Goal: Transaction & Acquisition: Obtain resource

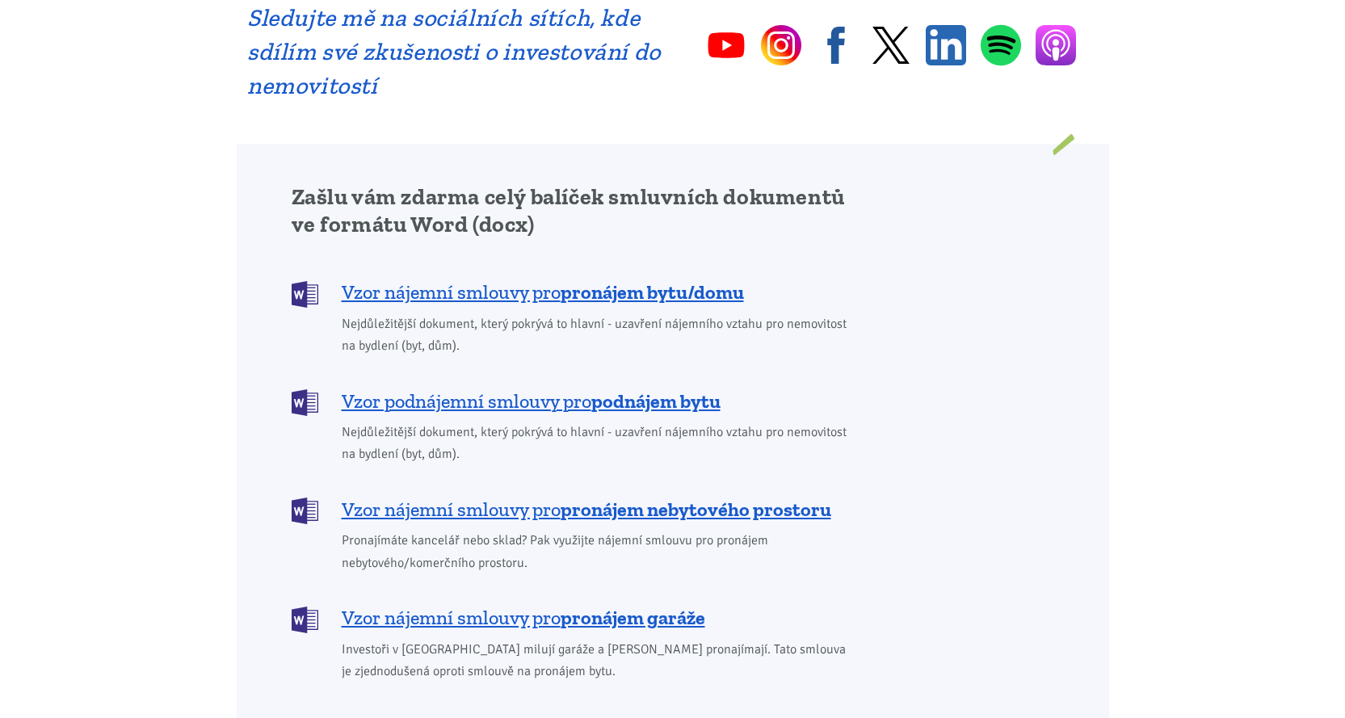
scroll to position [1211, 0]
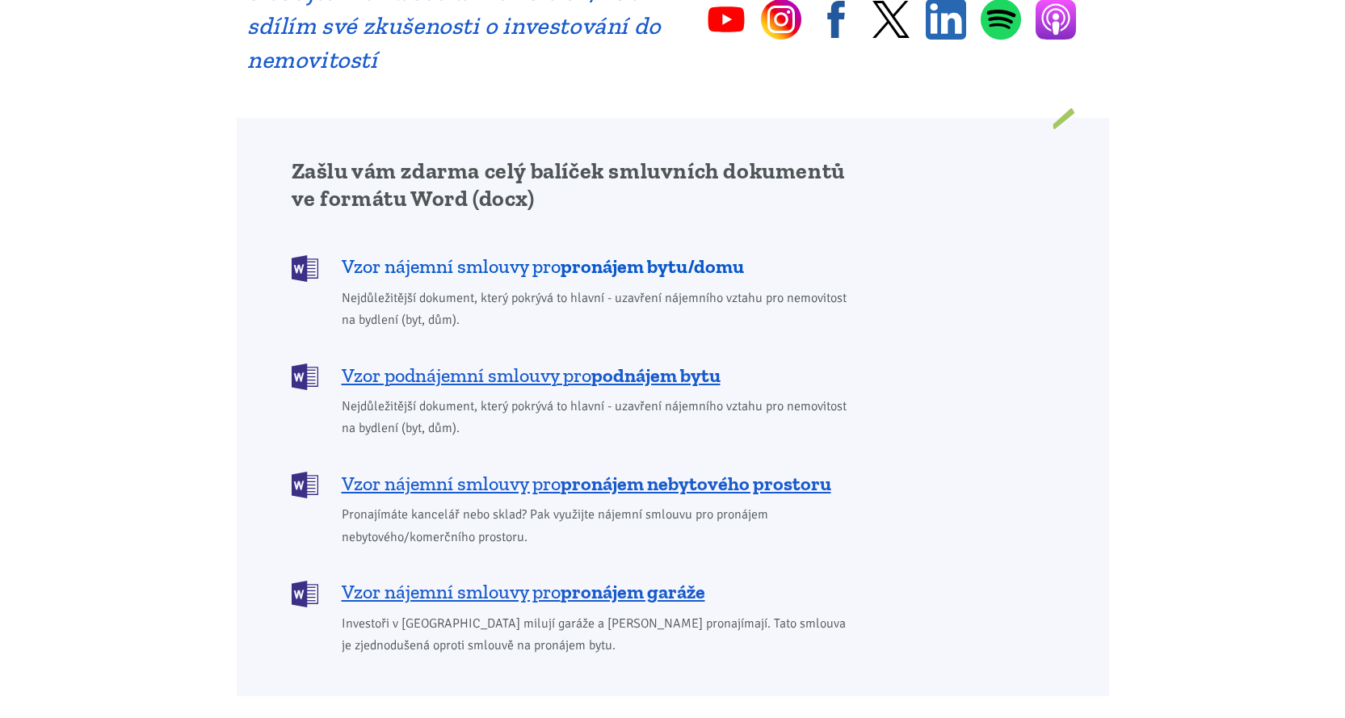
click at [602, 254] on b "pronájem bytu/domu" at bounding box center [651, 265] width 183 height 23
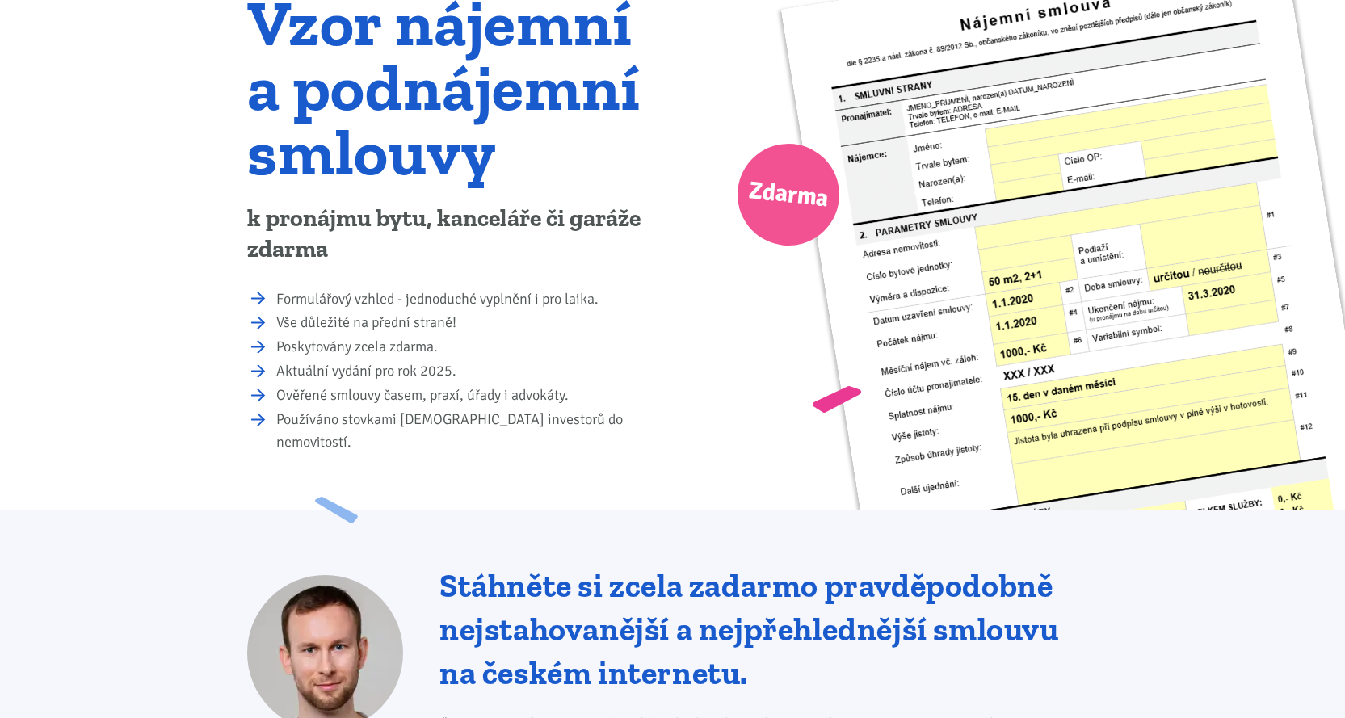
scroll to position [113, 0]
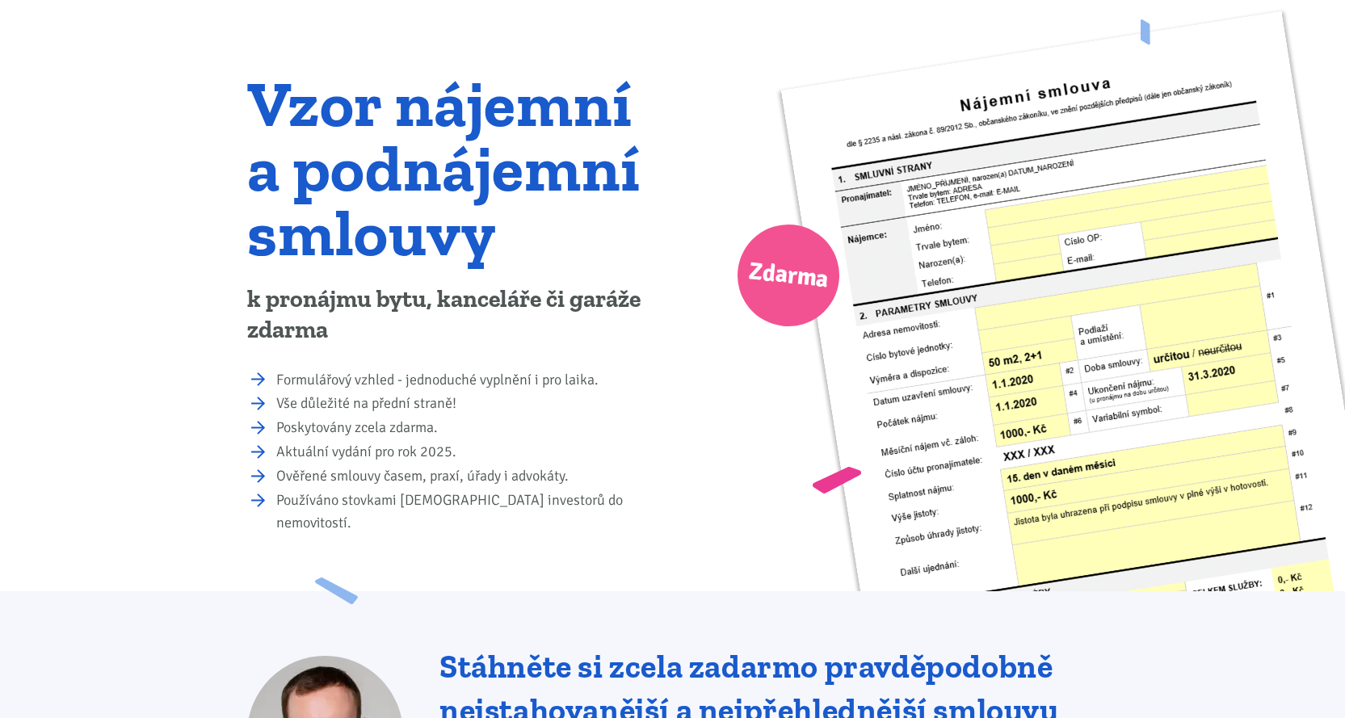
click at [276, 379] on li "Formulářový vzhled - jednoduché vyplnění i pro laika." at bounding box center [468, 380] width 385 height 23
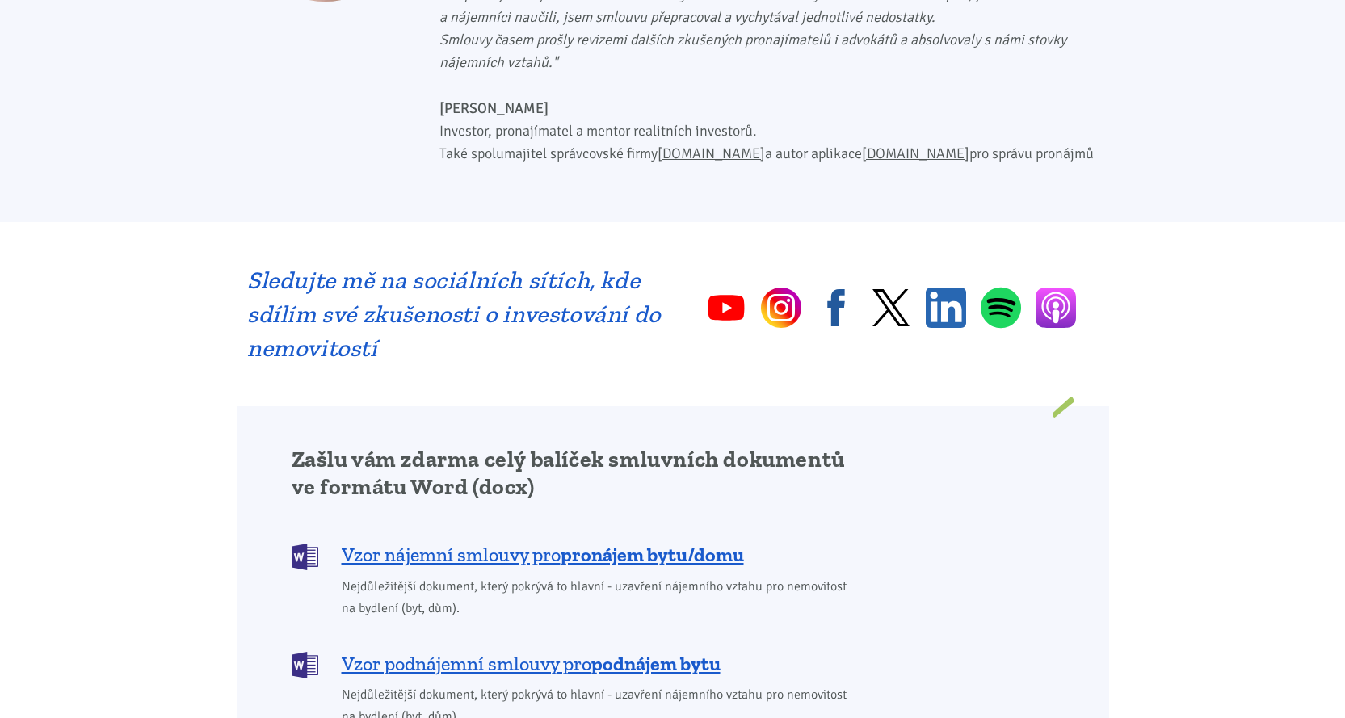
scroll to position [921, 0]
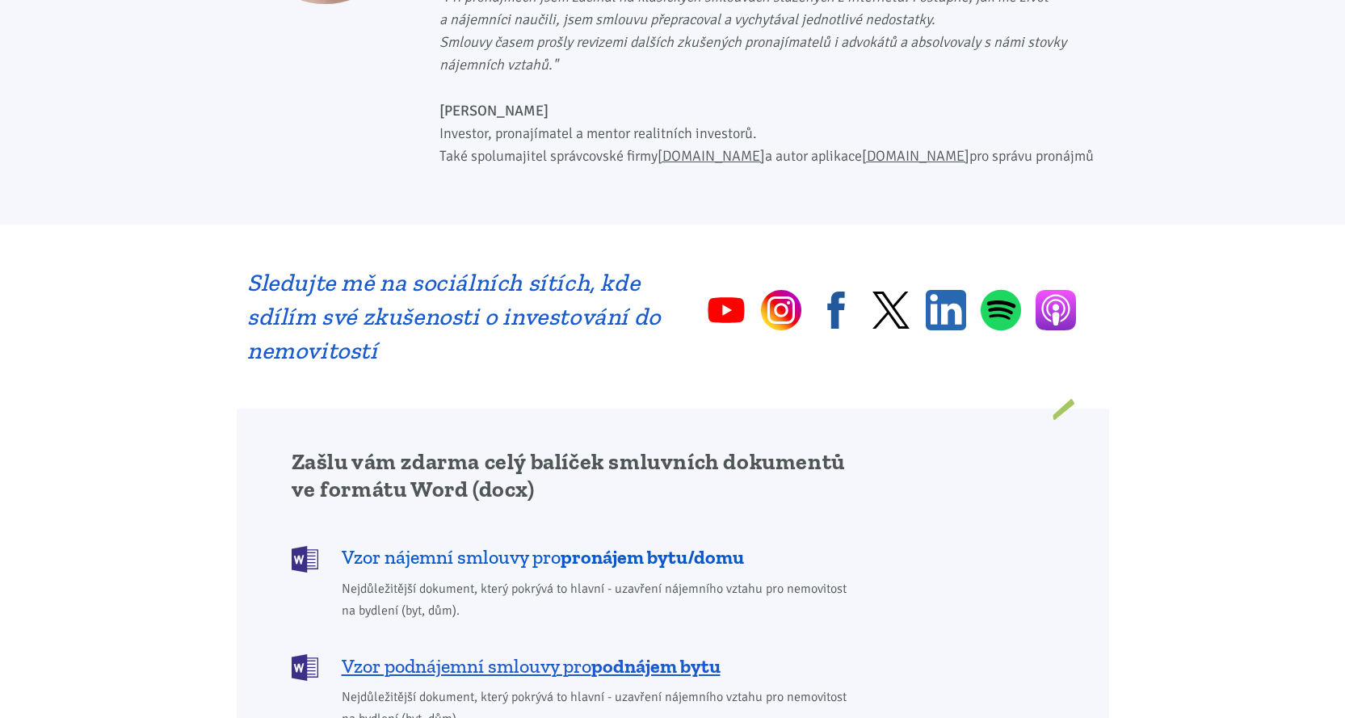
click at [407, 544] on span "Vzor nájemní smlouvy pro pronájem bytu/domu" at bounding box center [543, 557] width 402 height 26
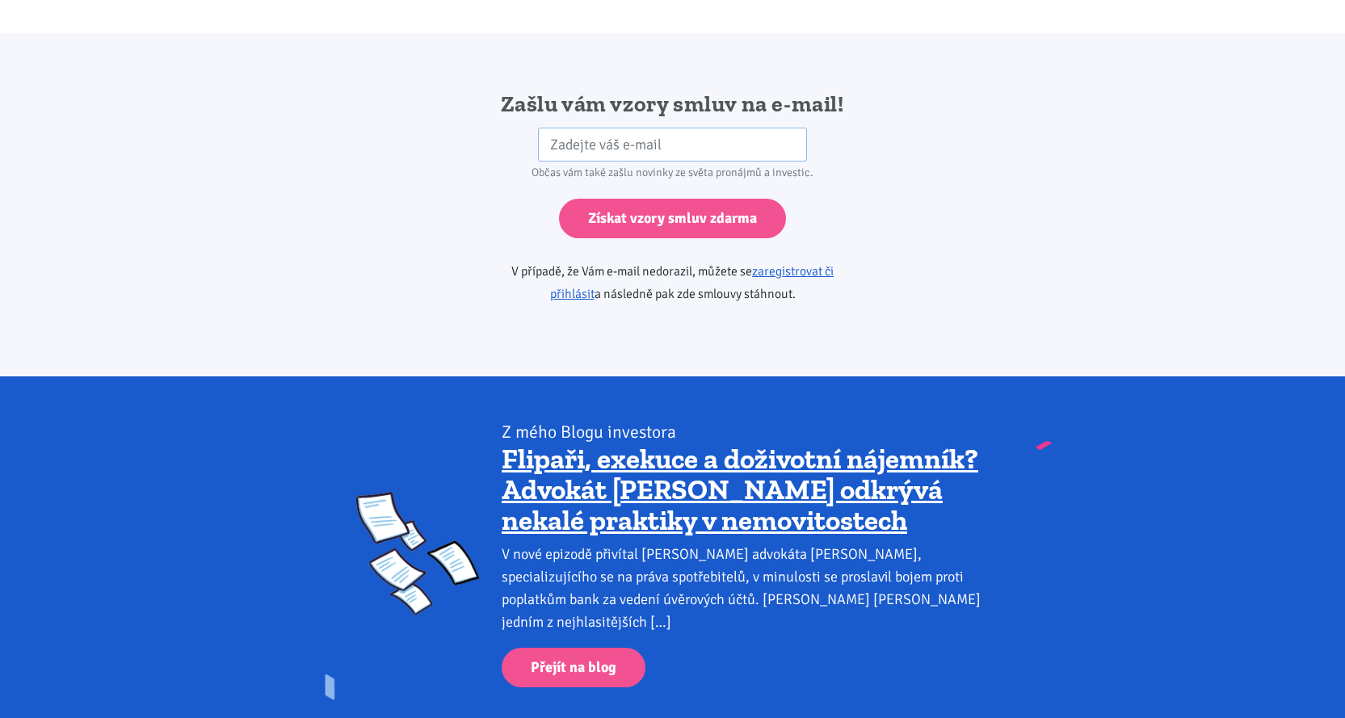
scroll to position [2697, 0]
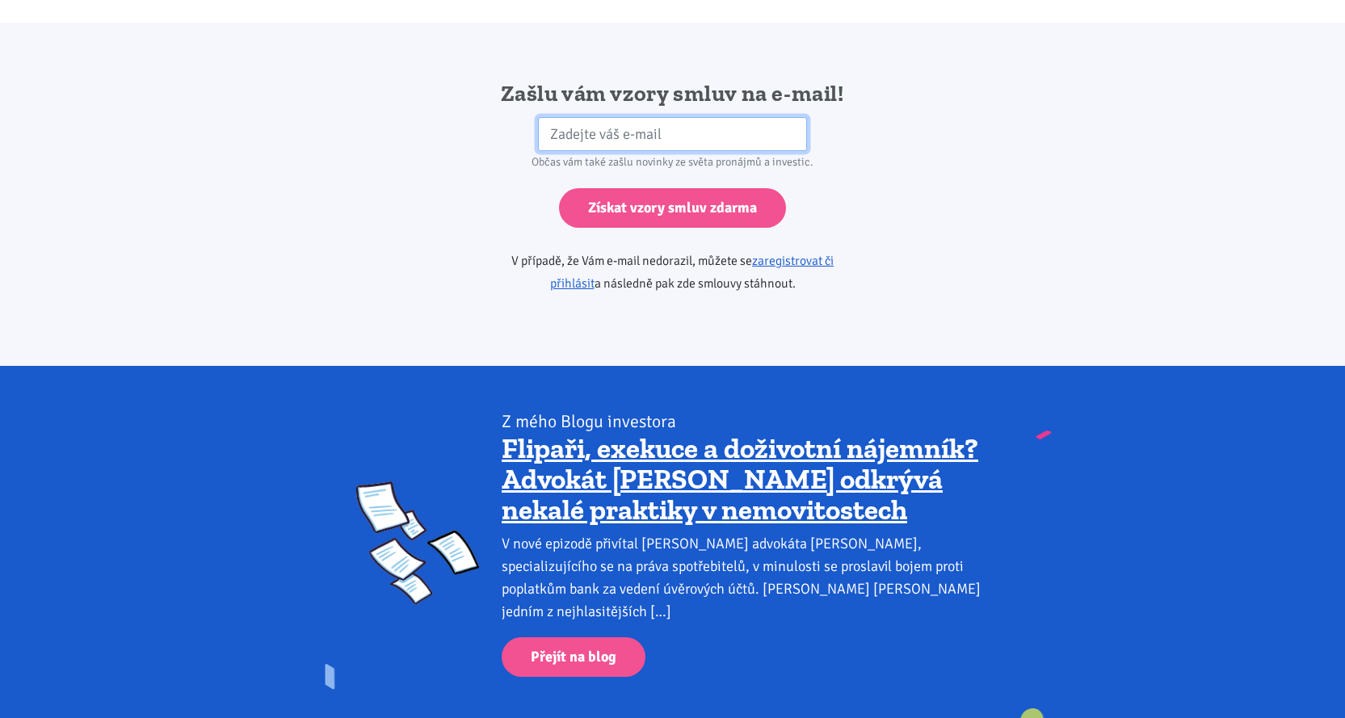
click at [560, 117] on input "email" at bounding box center [672, 134] width 269 height 35
type input "P"
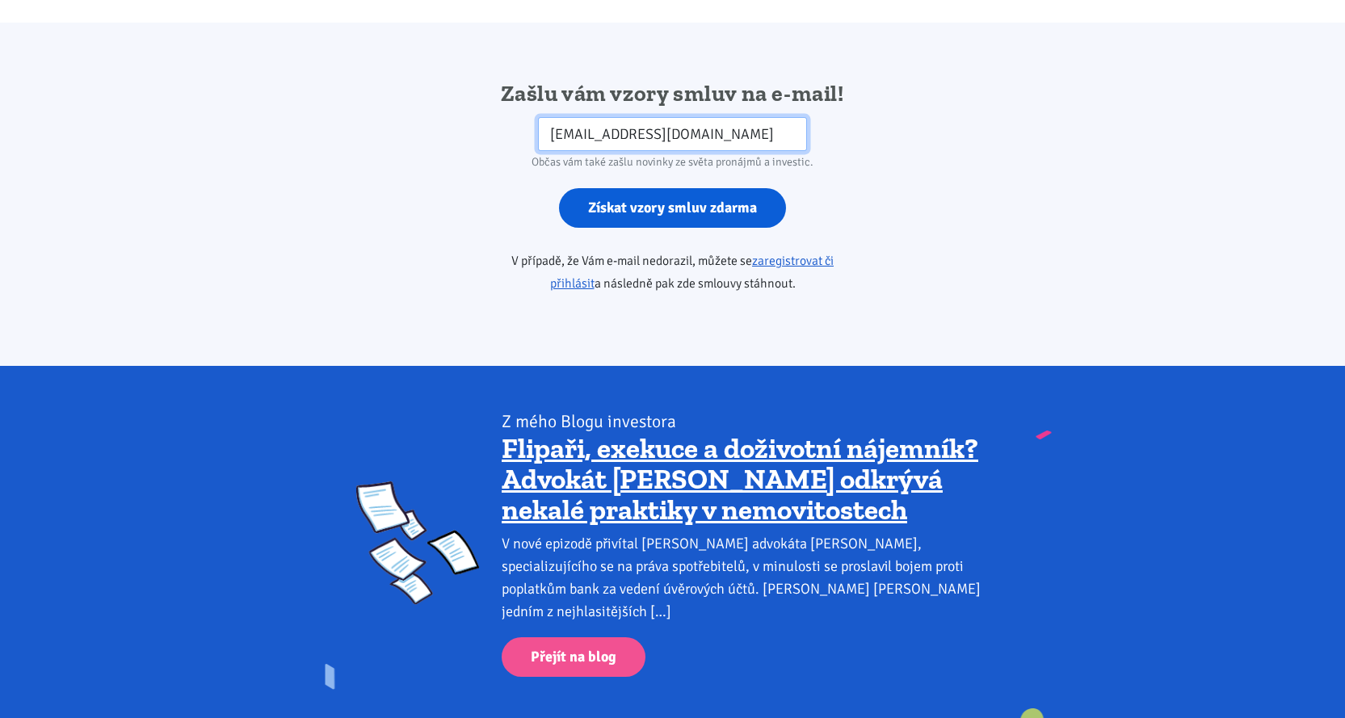
type input "[EMAIL_ADDRESS][DOMAIN_NAME]"
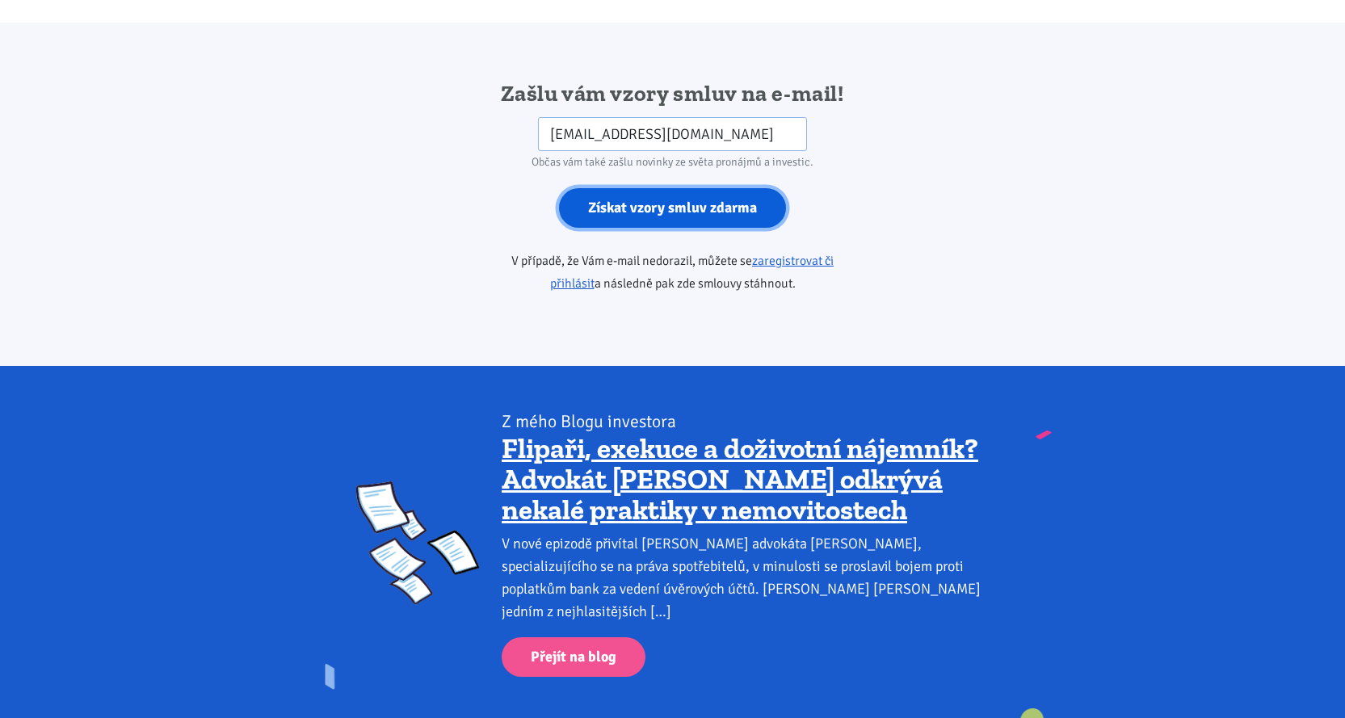
click at [625, 188] on input "Získat vzory smluv zdarma" at bounding box center [672, 208] width 227 height 40
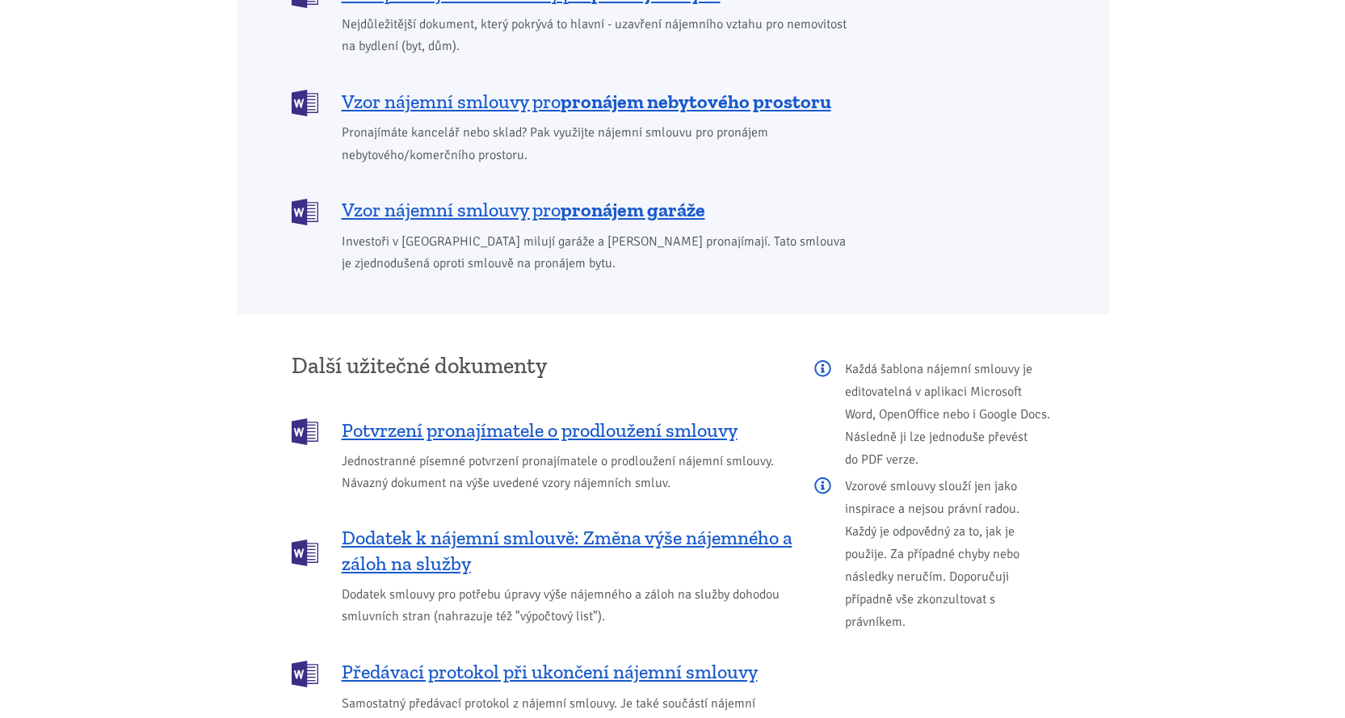
scroll to position [1567, 0]
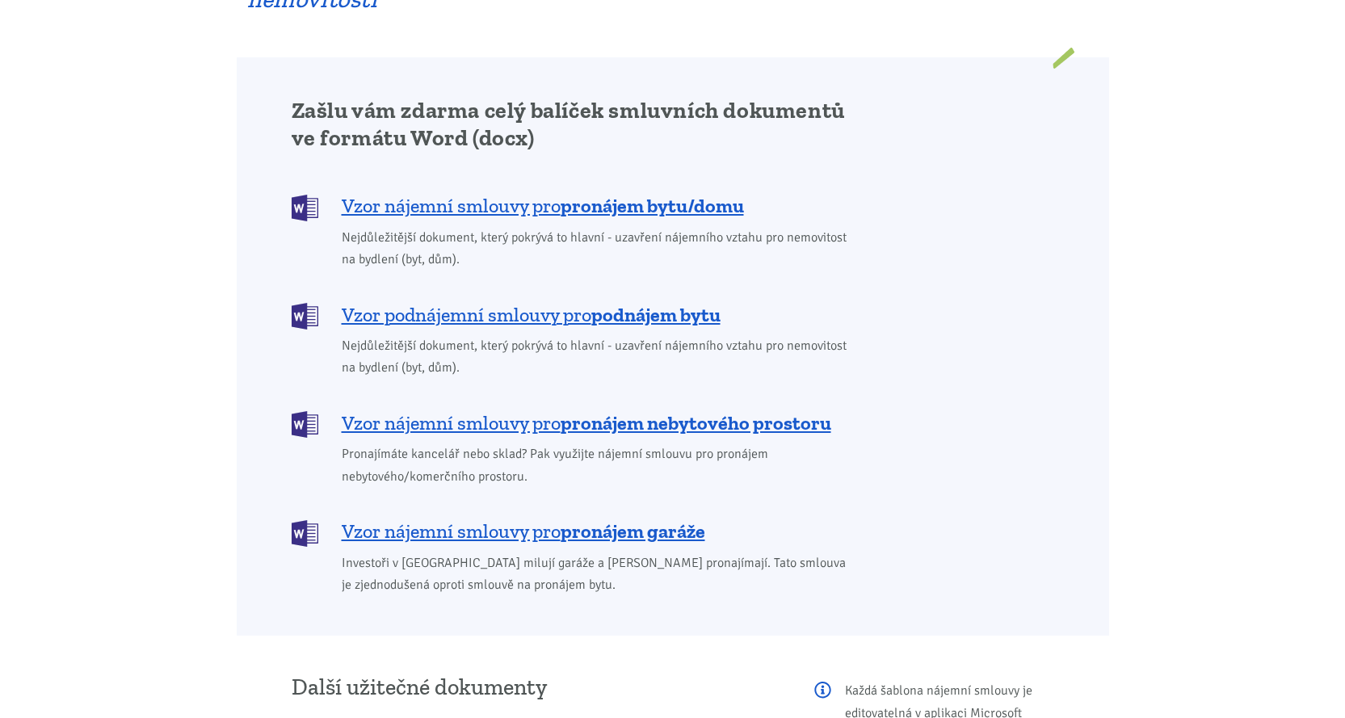
scroll to position [1211, 0]
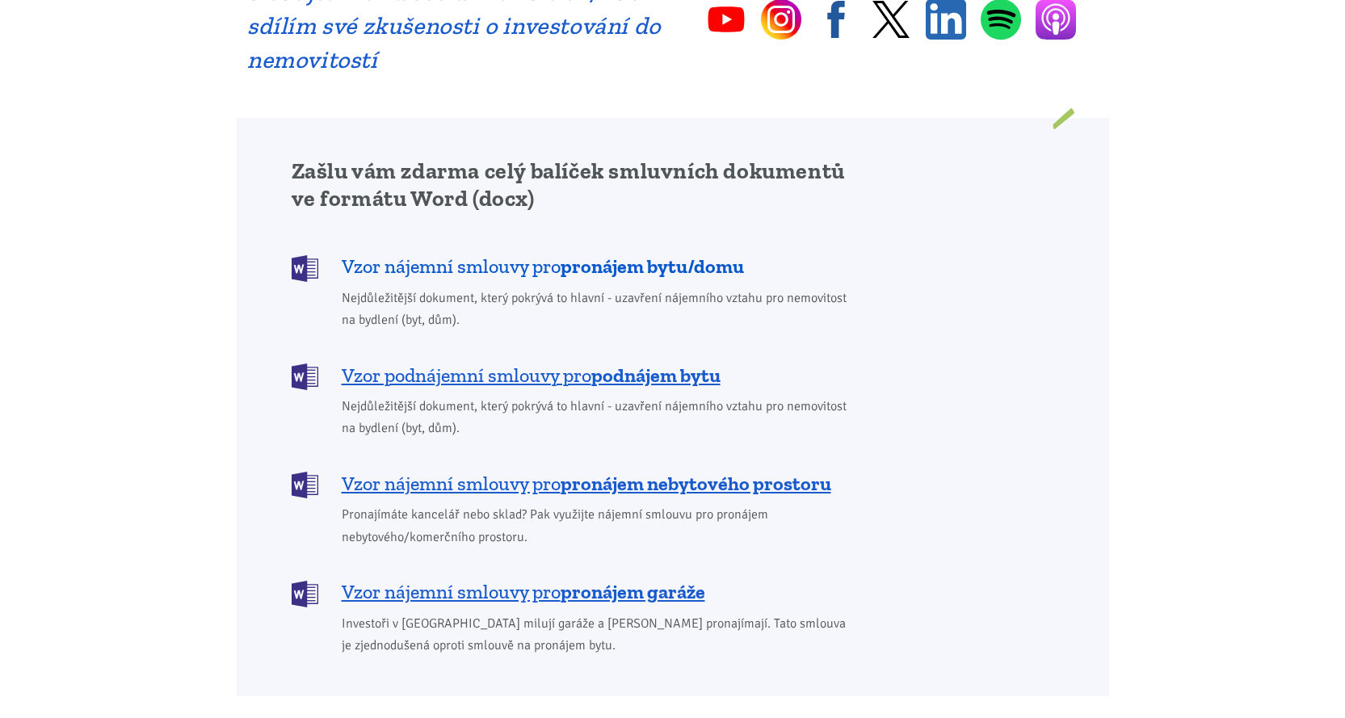
click at [537, 254] on span "Vzor nájemní smlouvy pro pronájem bytu/domu" at bounding box center [543, 267] width 402 height 26
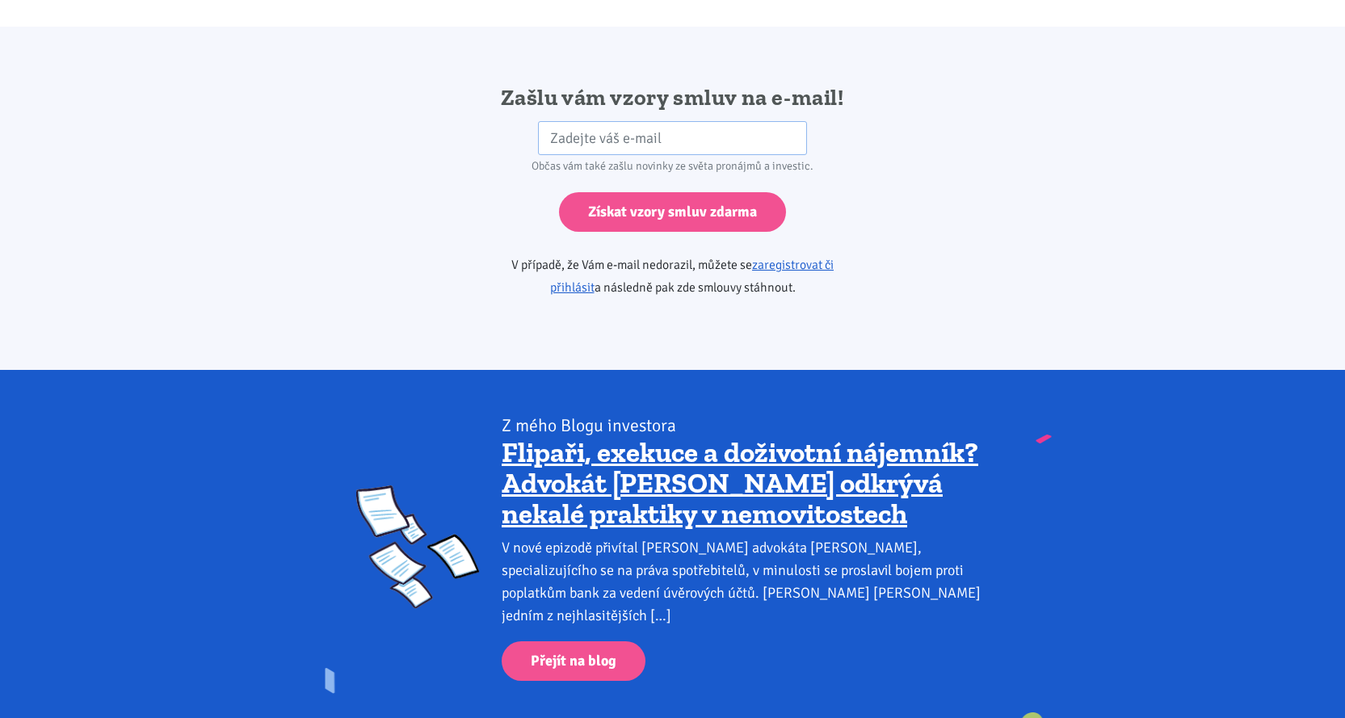
scroll to position [2697, 0]
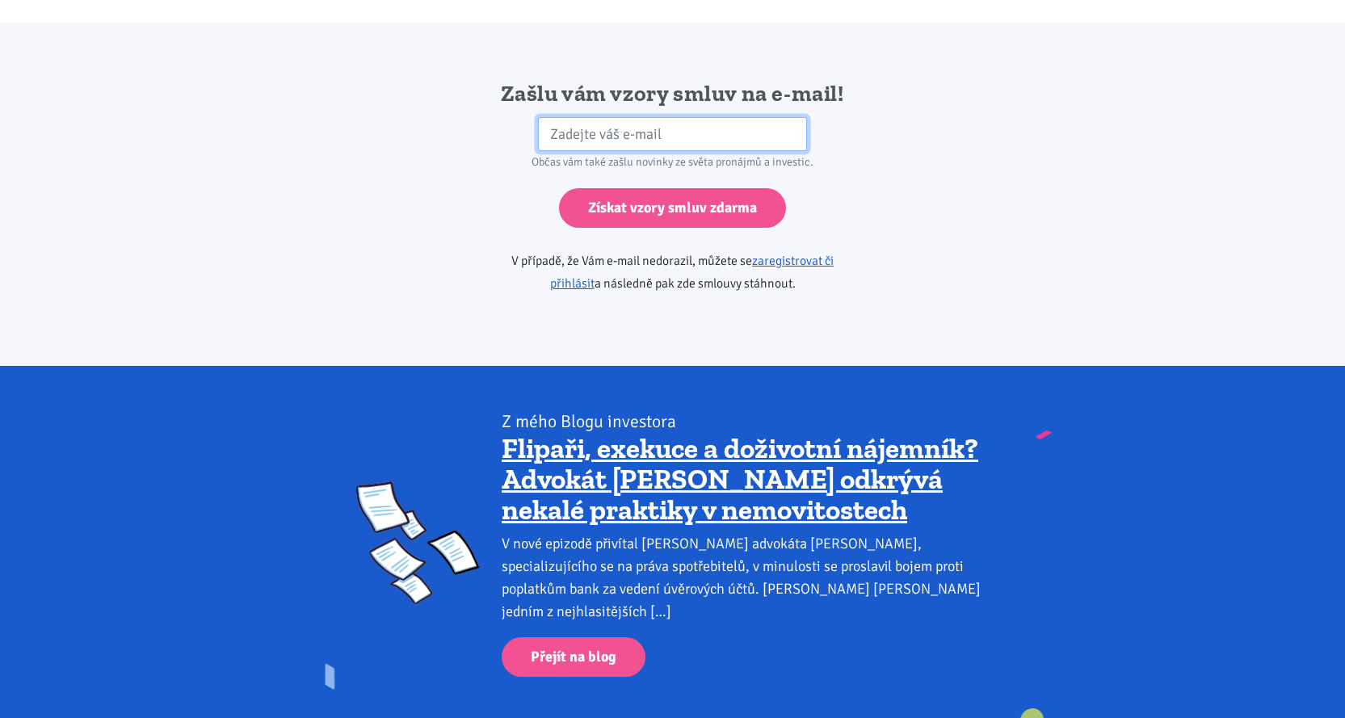
click at [553, 117] on input "email" at bounding box center [672, 134] width 269 height 35
click at [636, 117] on input "Pauš.Dynamic" at bounding box center [672, 134] width 269 height 35
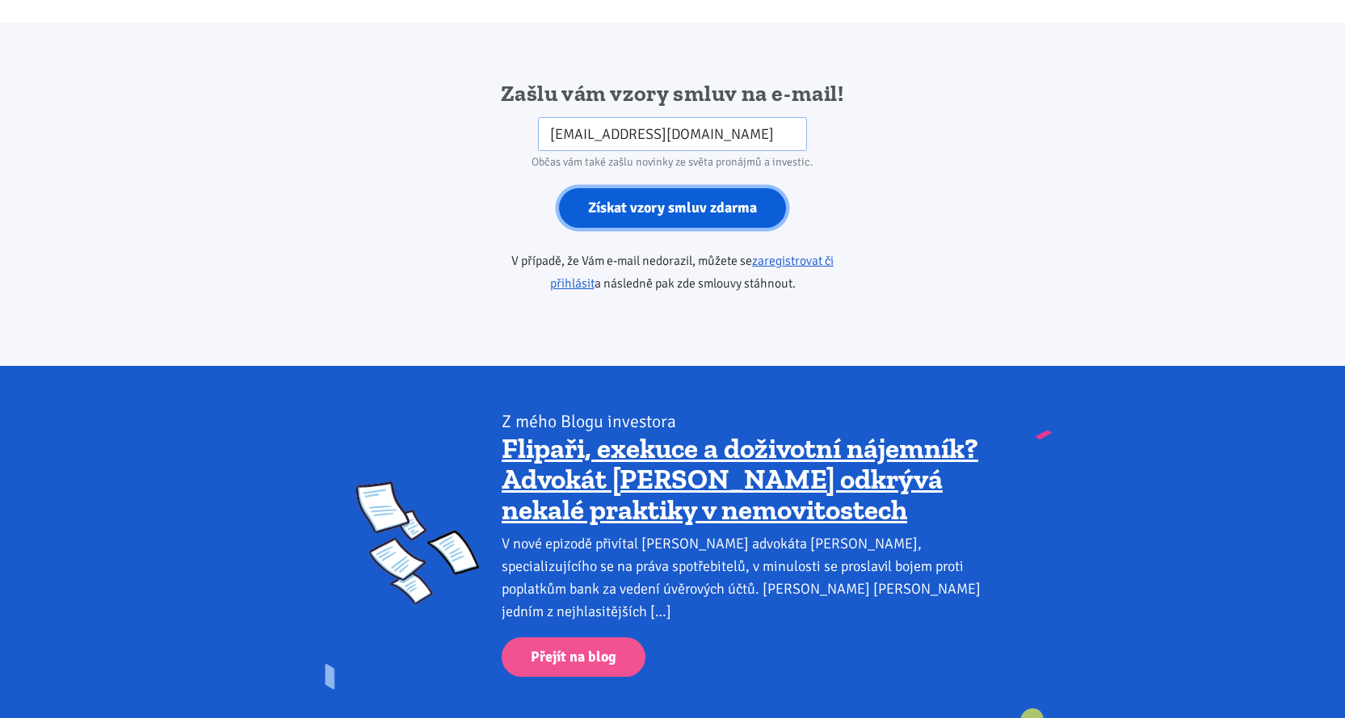
click at [676, 188] on input "Získat vzory smluv zdarma" at bounding box center [672, 208] width 227 height 40
click at [752, 151] on div "Občas vám také zašlu novinky ze světa pronájmů a investic." at bounding box center [672, 162] width 414 height 23
click at [690, 188] on input "Získat vzory smluv zdarma" at bounding box center [672, 208] width 227 height 40
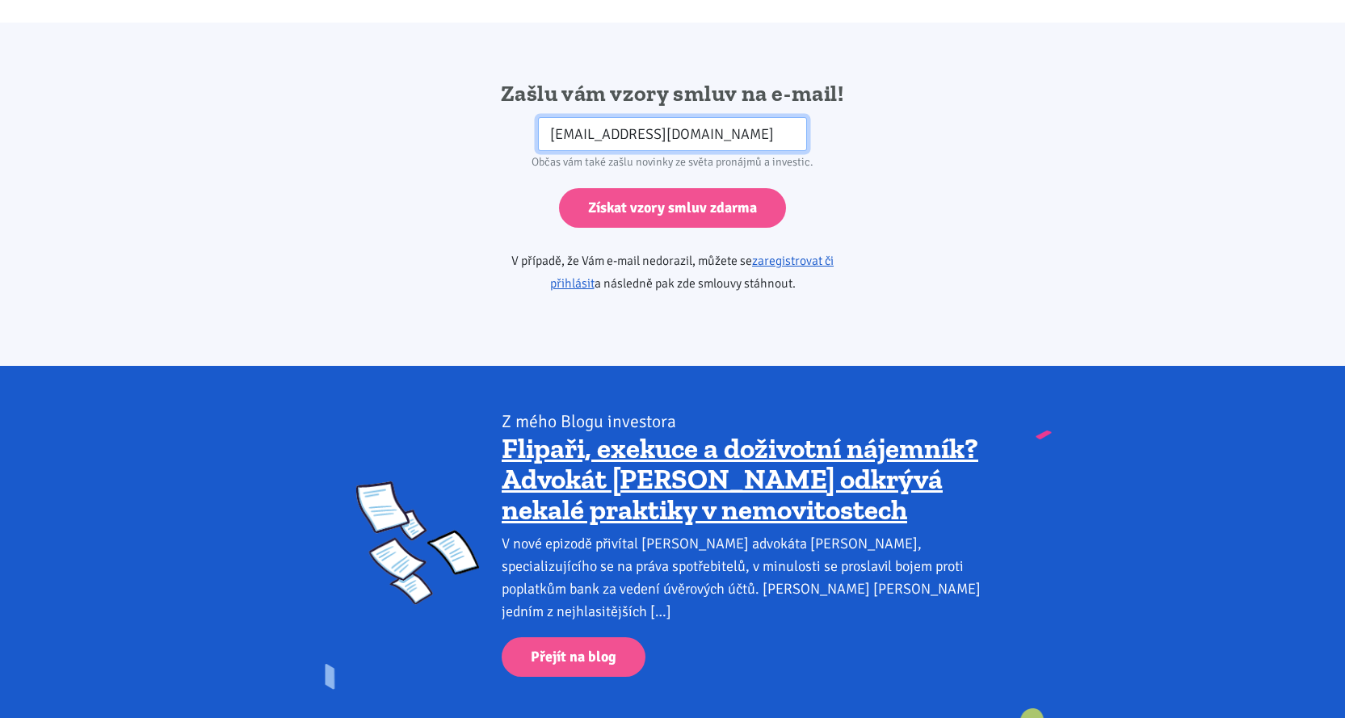
click at [577, 117] on input "Pauš.Dynamic@seznam.cz" at bounding box center [672, 134] width 269 height 35
type input "Paus.Dynamic@seznam.cz"
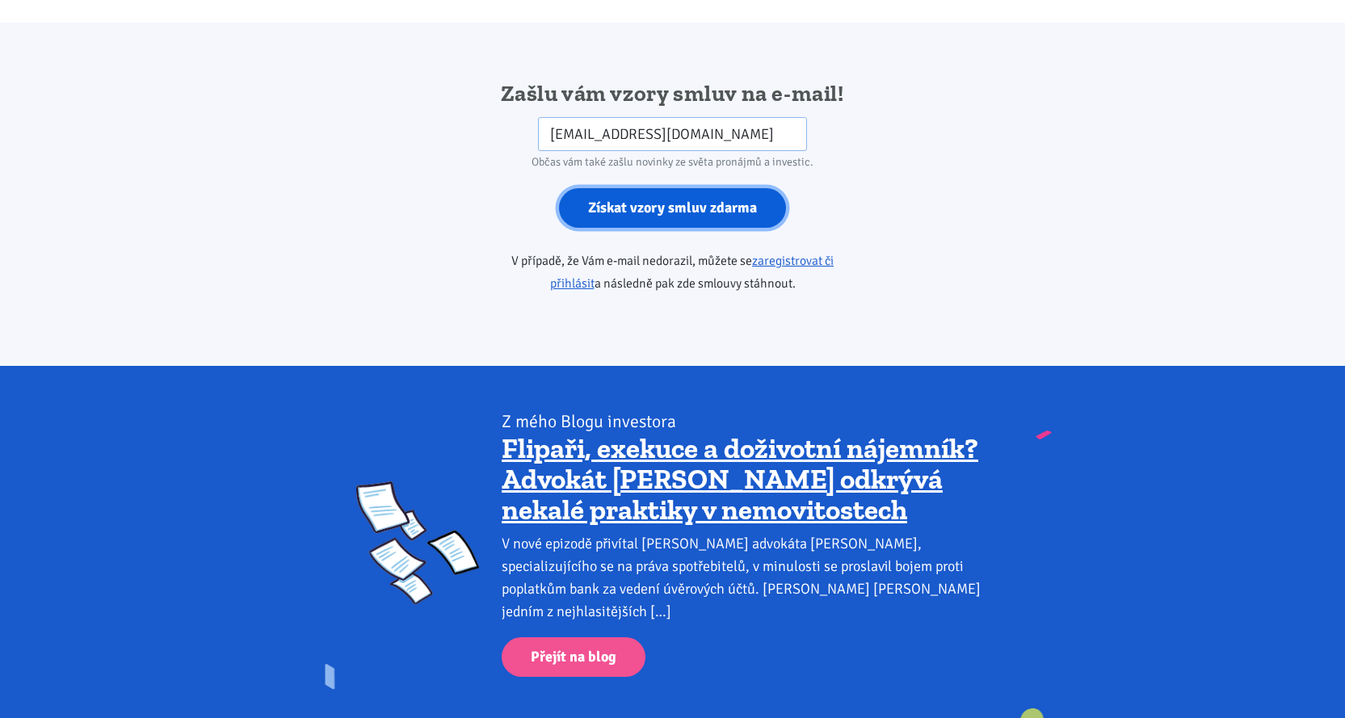
click at [652, 188] on input "Získat vzory smluv zdarma" at bounding box center [672, 208] width 227 height 40
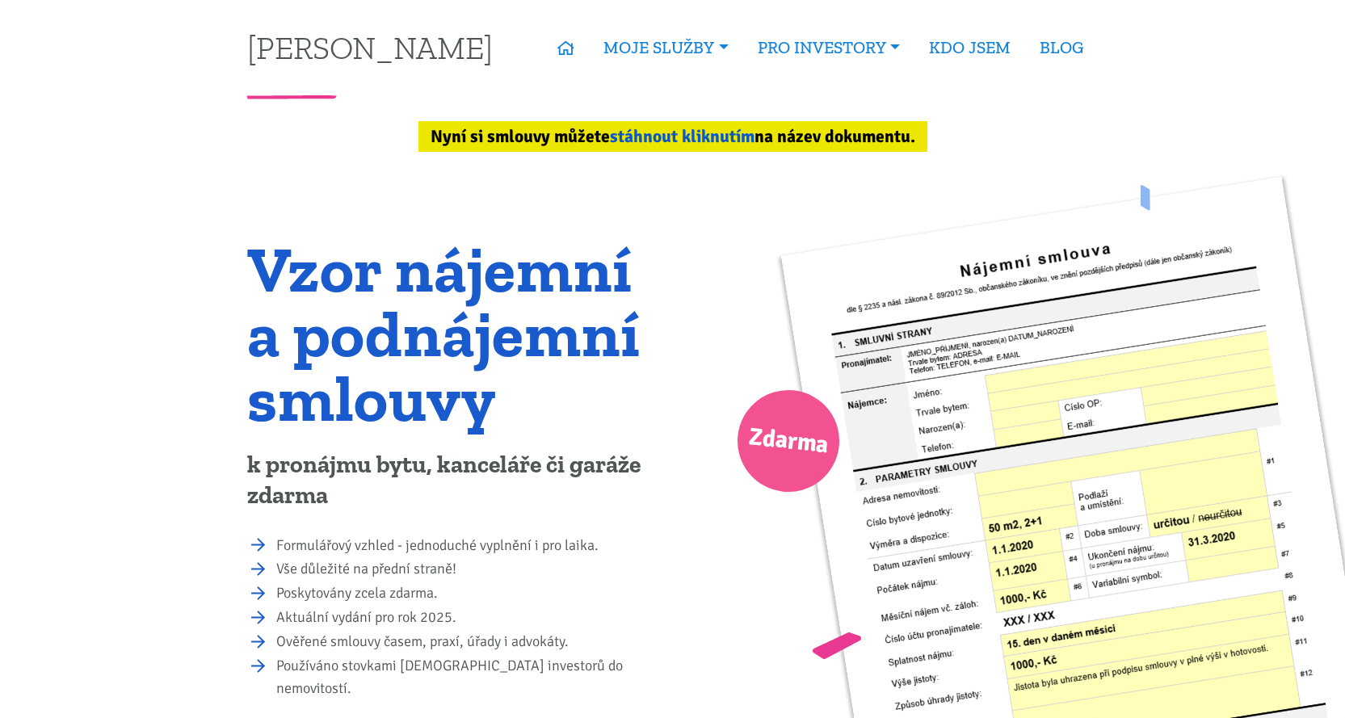
click at [674, 132] on link "stáhnout kliknutím" at bounding box center [682, 136] width 145 height 21
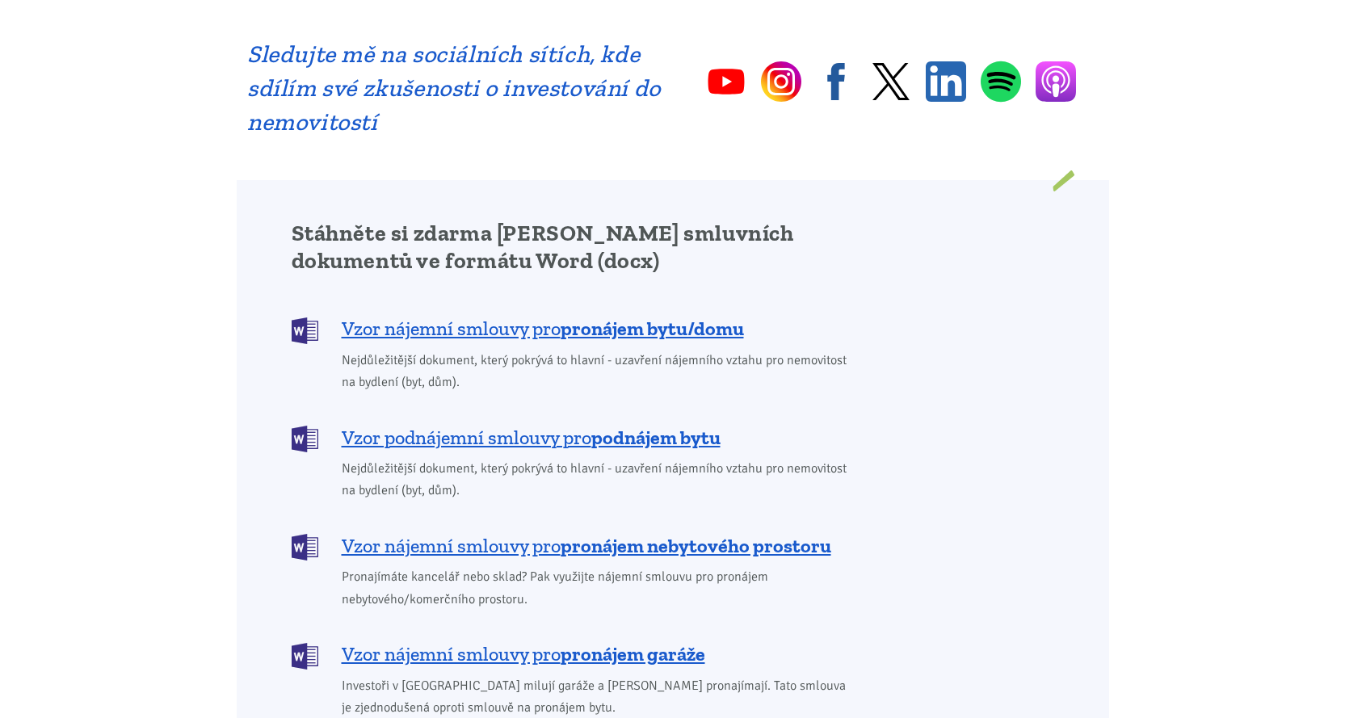
scroll to position [1211, 0]
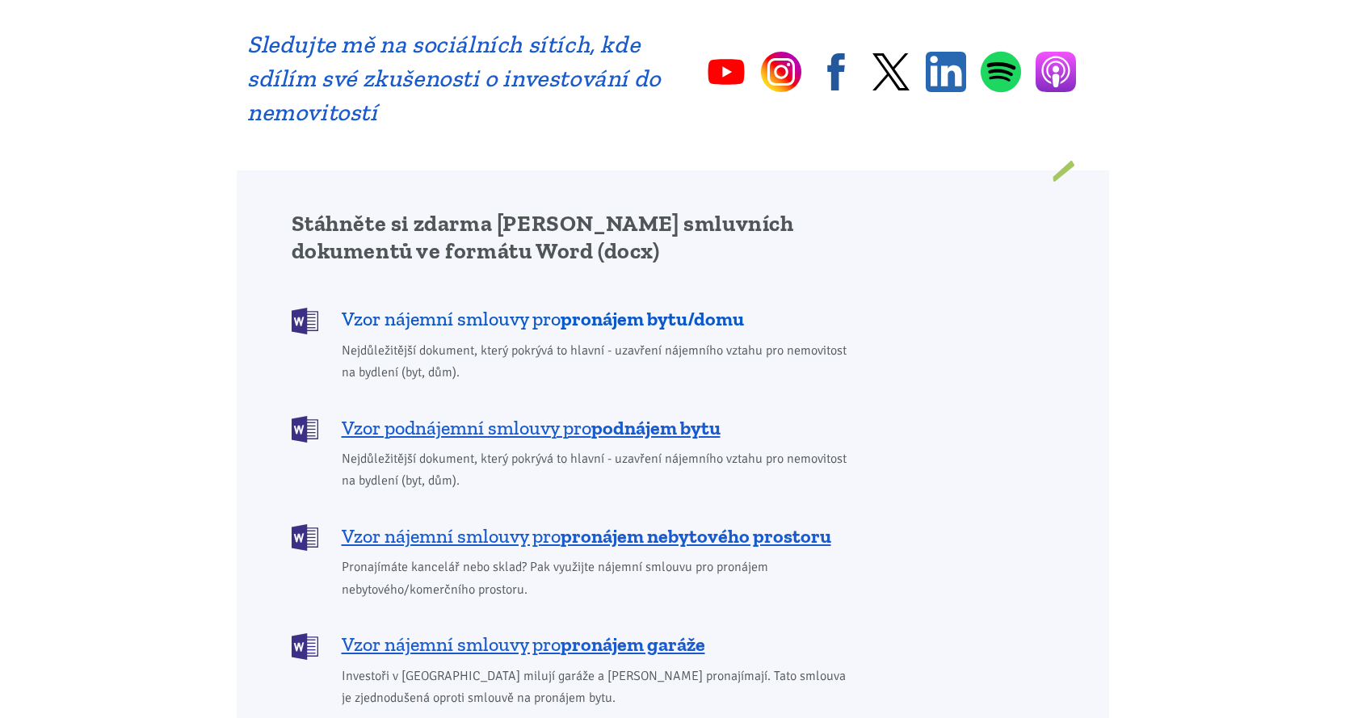
click at [549, 306] on span "Vzor nájemní smlouvy pro pronájem bytu/domu" at bounding box center [543, 319] width 402 height 26
